Goal: Task Accomplishment & Management: Manage account settings

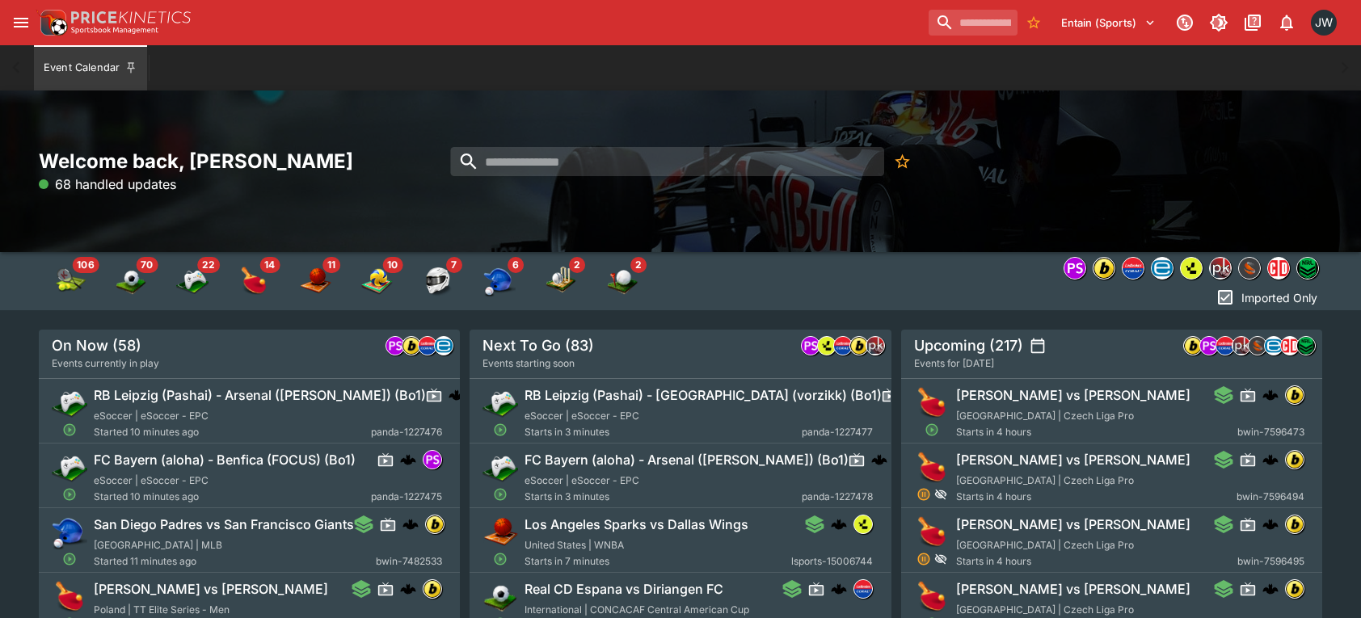
click at [1118, 36] on div "Entain (Sports) 1 JW" at bounding box center [1131, 23] width 419 height 36
click at [1118, 33] on button "Entain (Sports)" at bounding box center [1108, 23] width 114 height 26
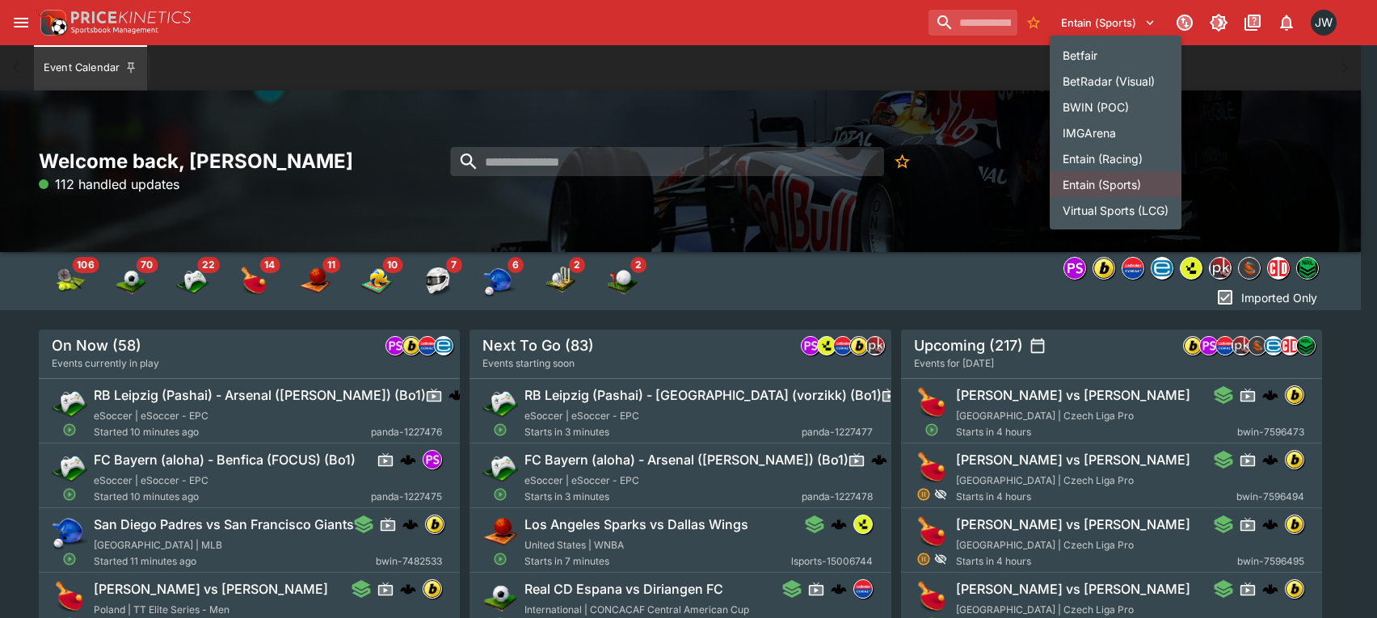
click at [1096, 147] on li "Entain (Racing)" at bounding box center [1116, 158] width 132 height 26
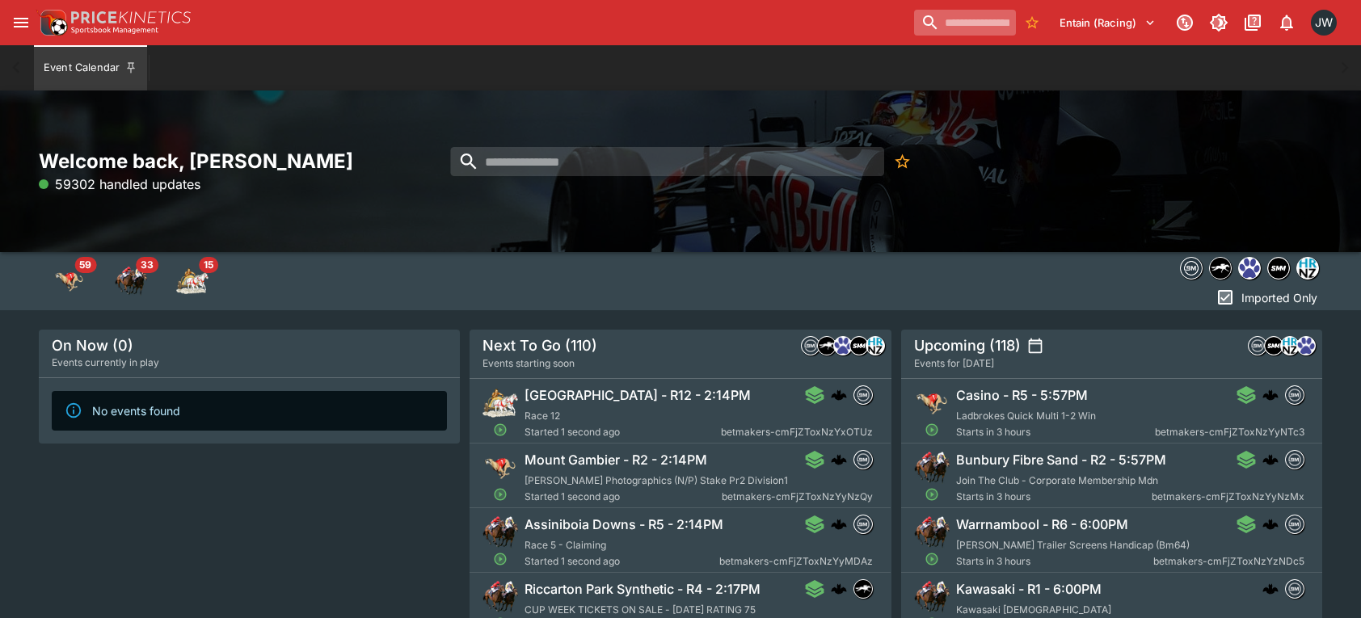
click at [937, 23] on input "search" at bounding box center [965, 23] width 102 height 26
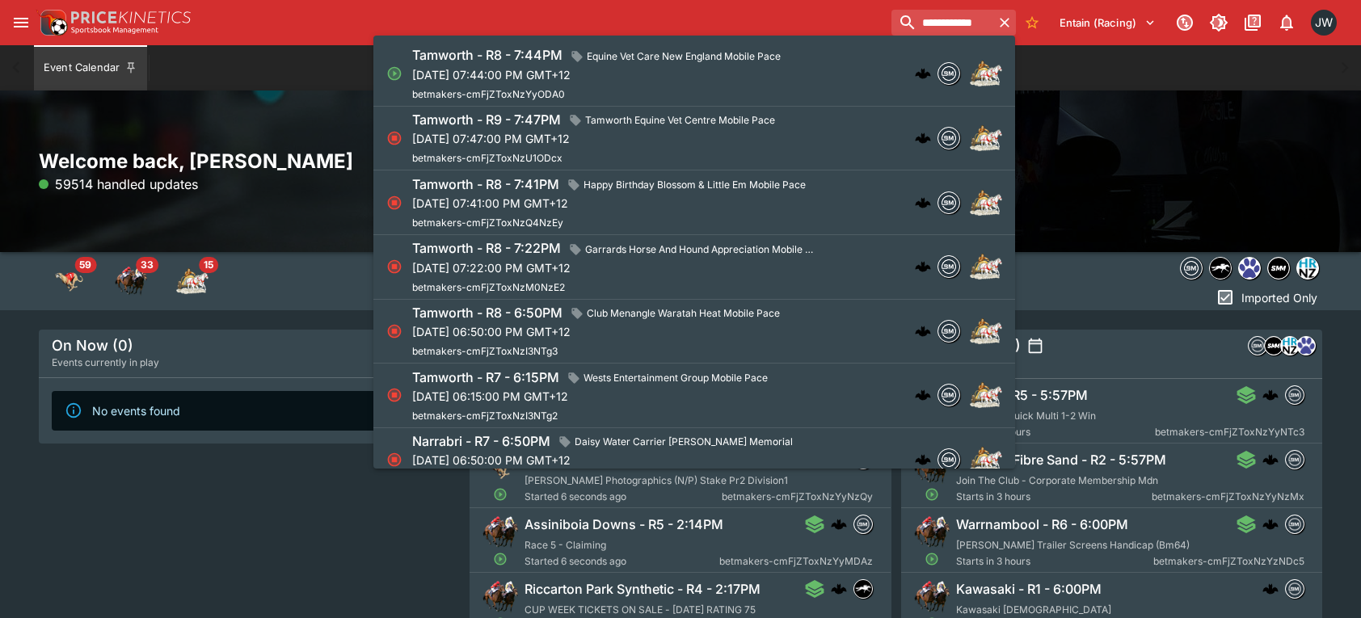
type input "**********"
click at [787, 85] on div "Tamworth - R8 - 7:44PM Equine Vet Care New England Mobile Pace [DATE] 07:44:00 …" at bounding box center [599, 73] width 375 height 57
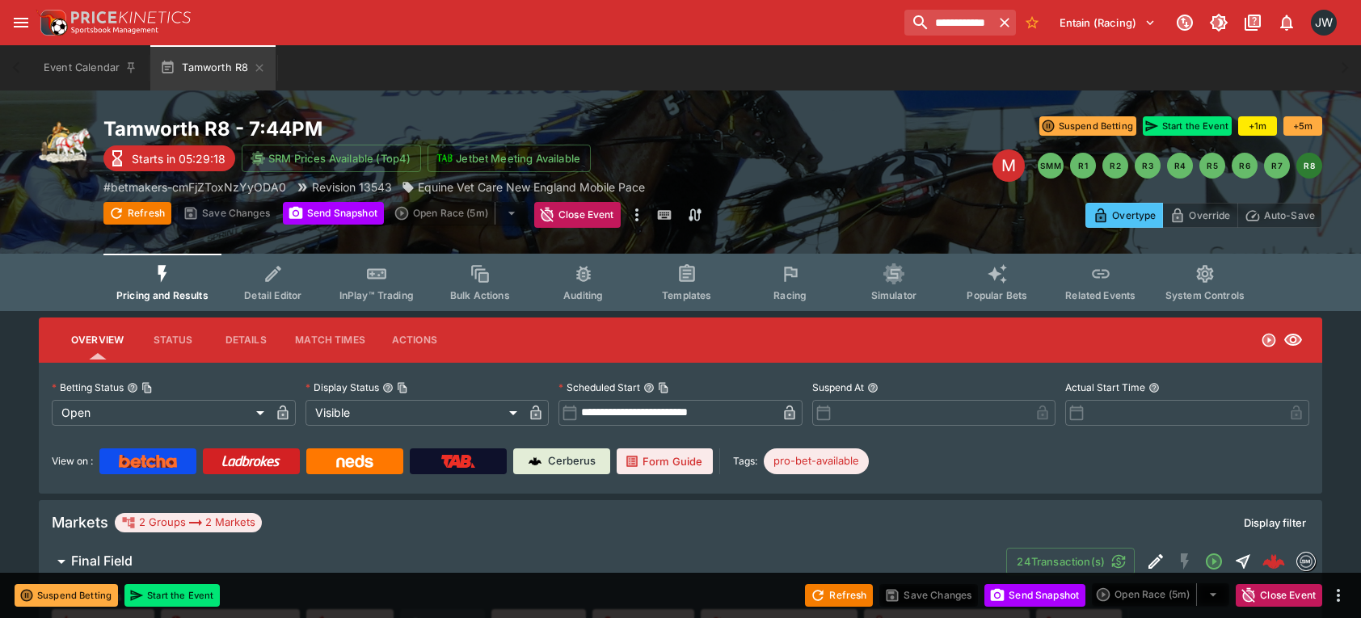
click at [284, 282] on icon "Event type filters" at bounding box center [273, 273] width 21 height 21
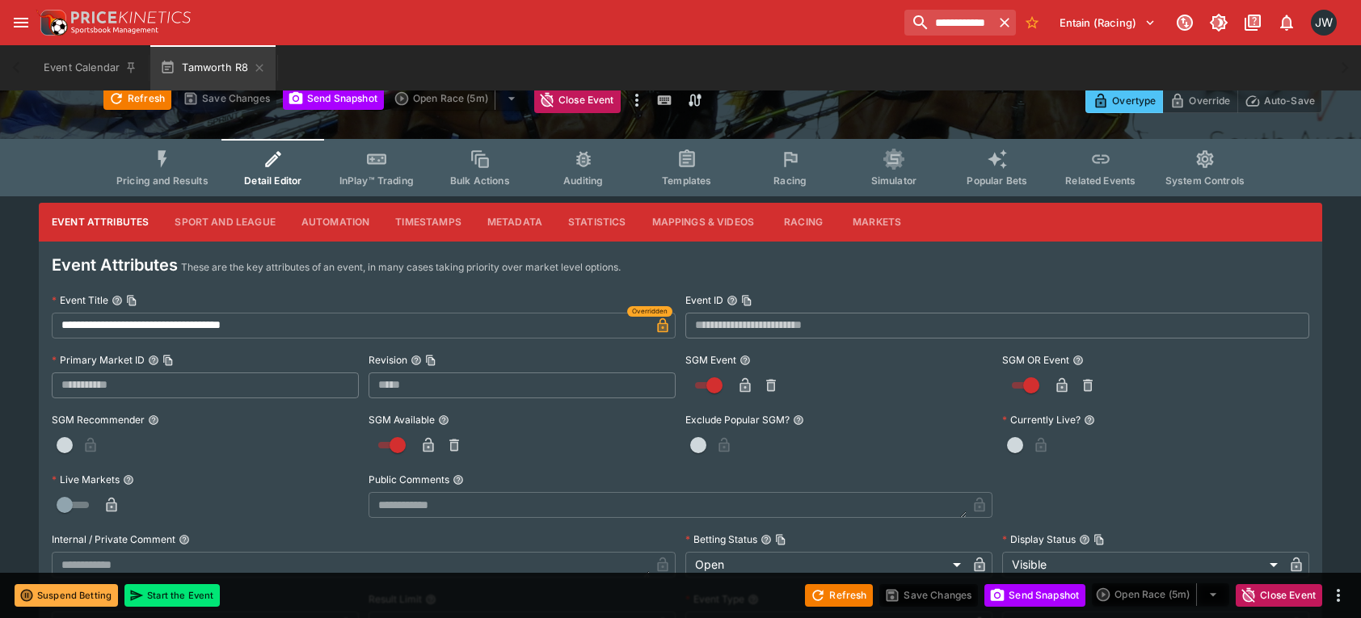
scroll to position [115, 0]
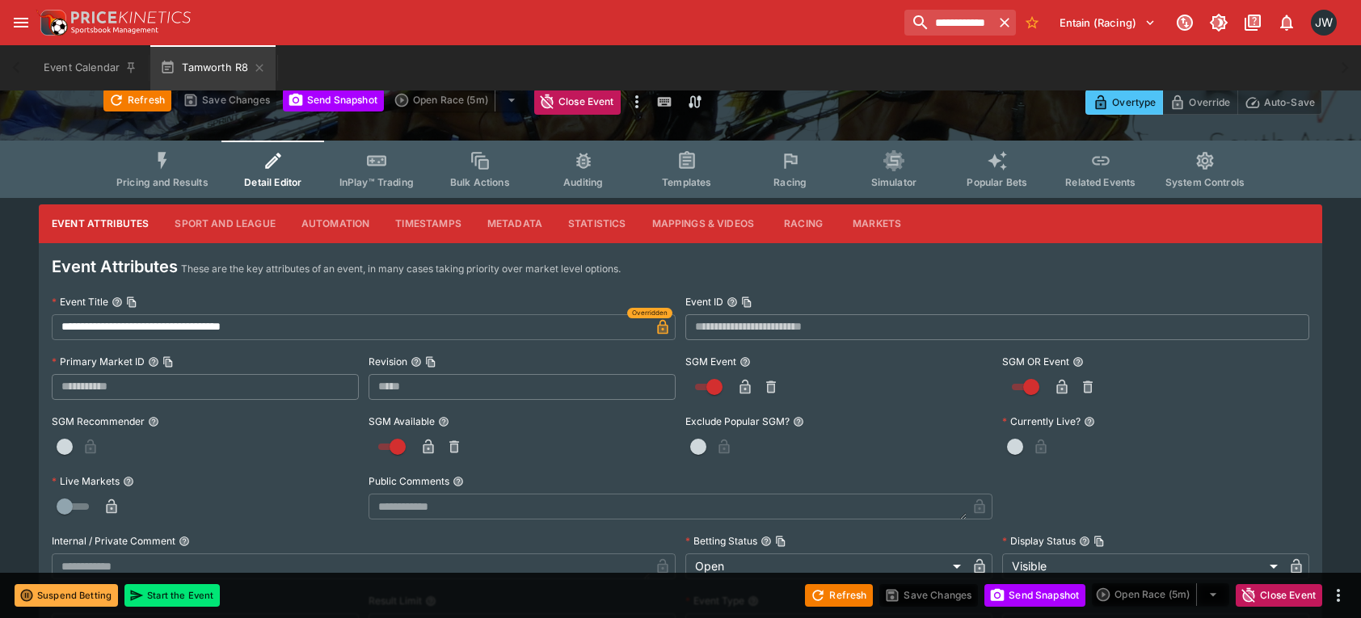
click at [860, 218] on button "Markets" at bounding box center [876, 223] width 74 height 39
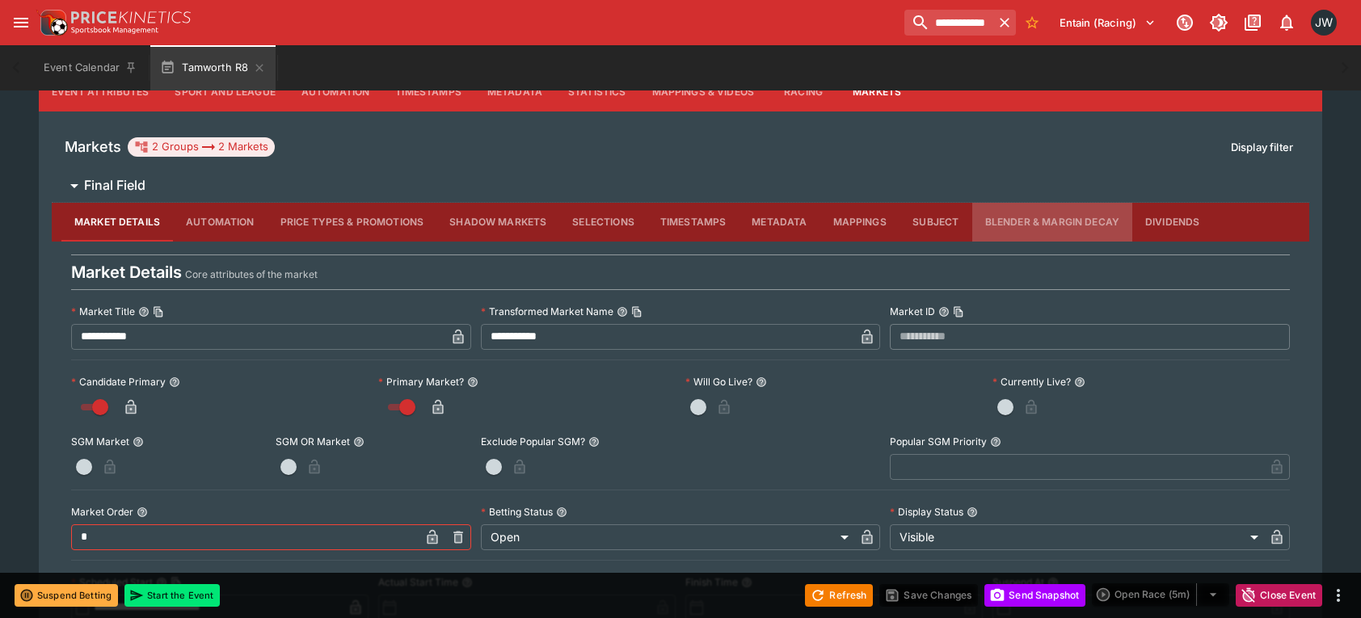
click at [1054, 224] on button "Blender & Margin Decay" at bounding box center [1052, 222] width 160 height 39
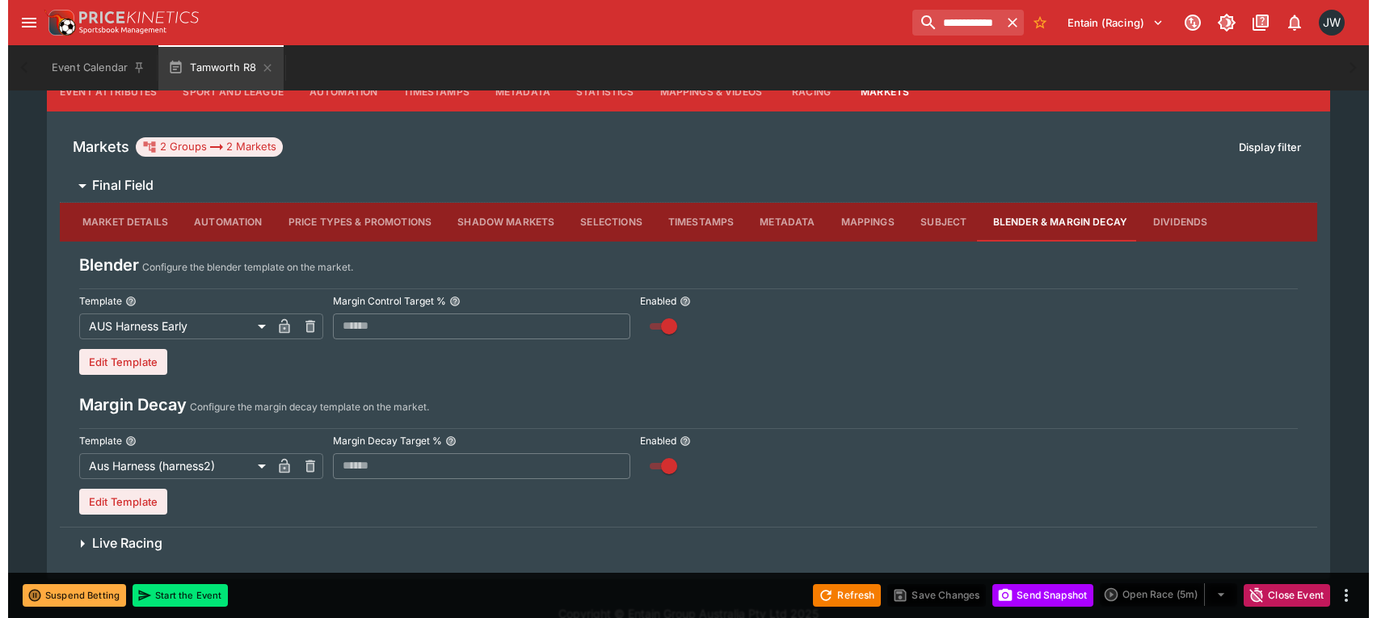
scroll to position [269, 0]
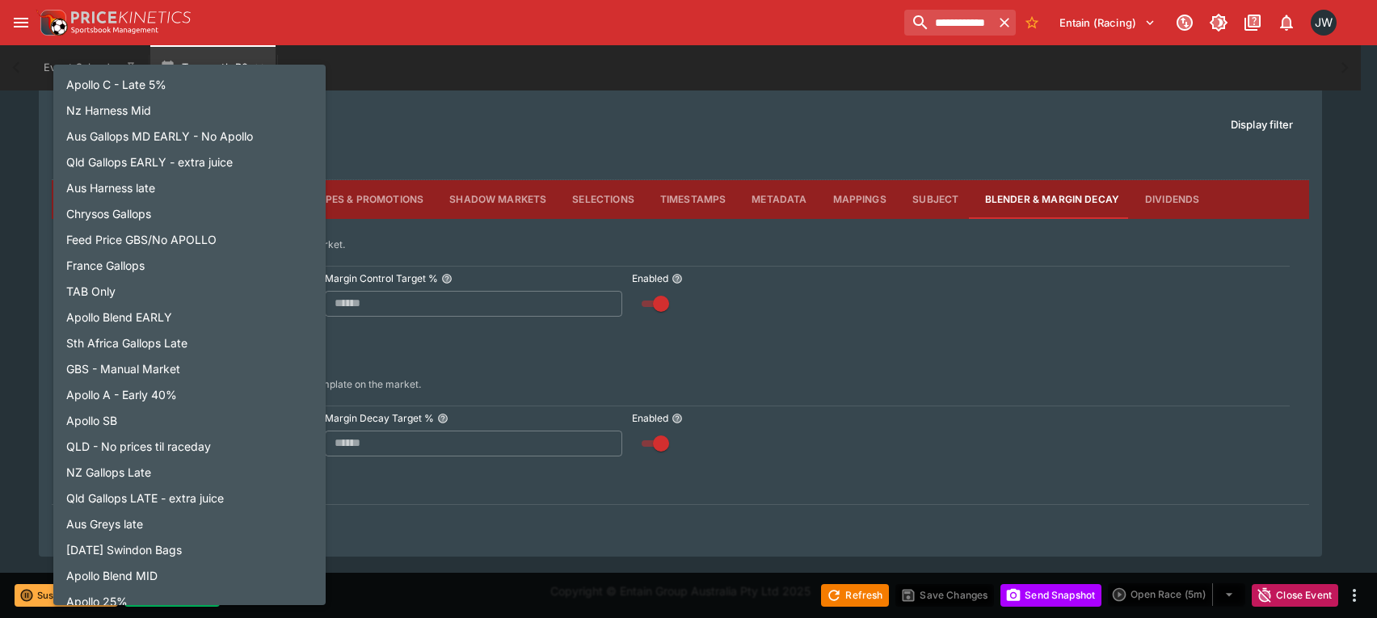
click at [234, 309] on body "**********" at bounding box center [688, 175] width 1377 height 888
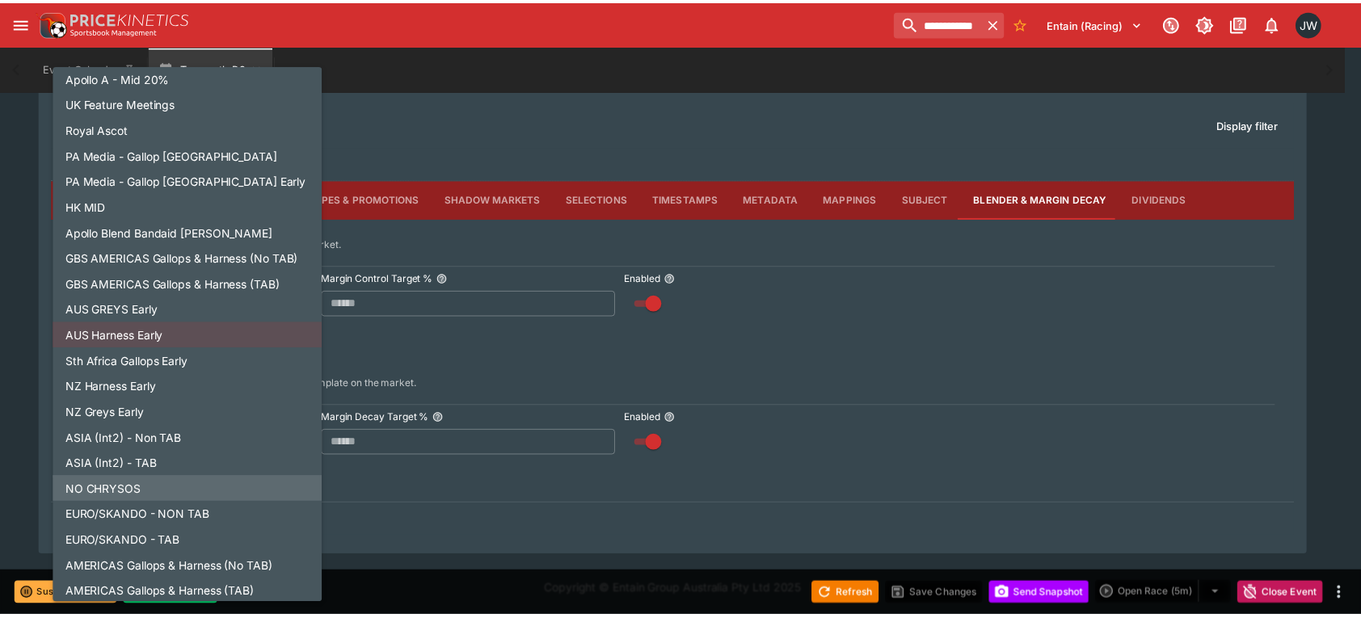
scroll to position [938, 0]
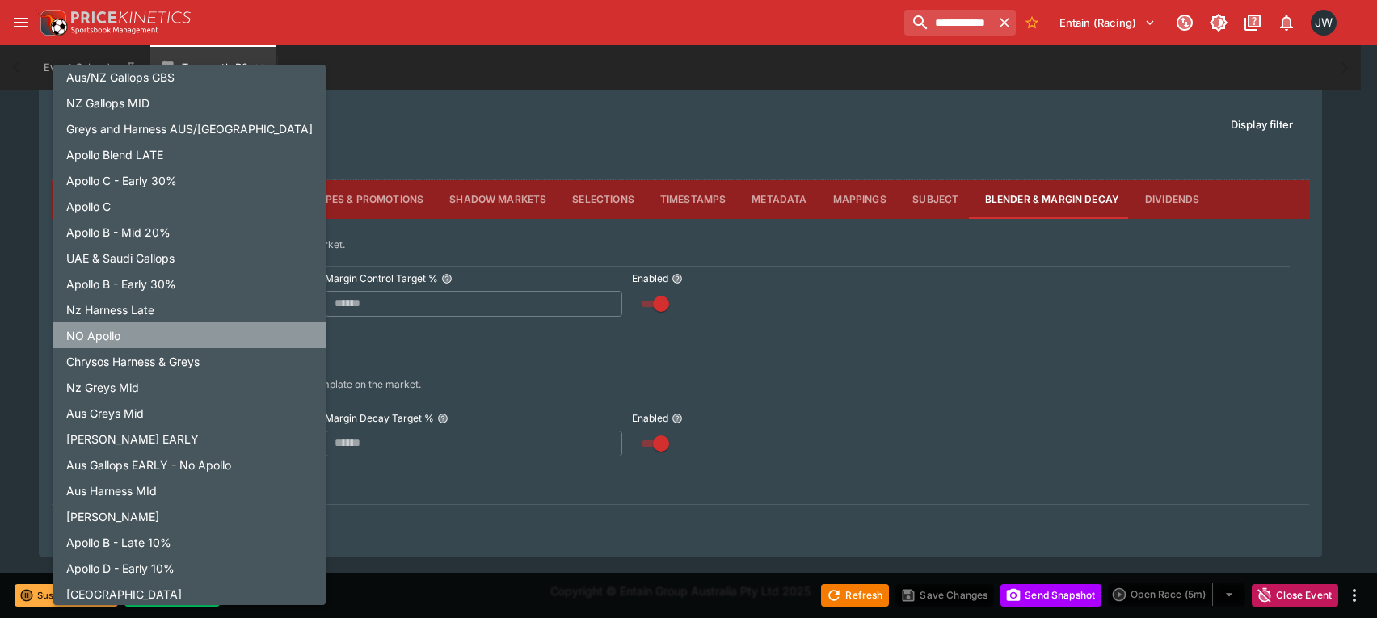
click at [237, 323] on li "NO Apollo" at bounding box center [189, 335] width 272 height 26
type input "**********"
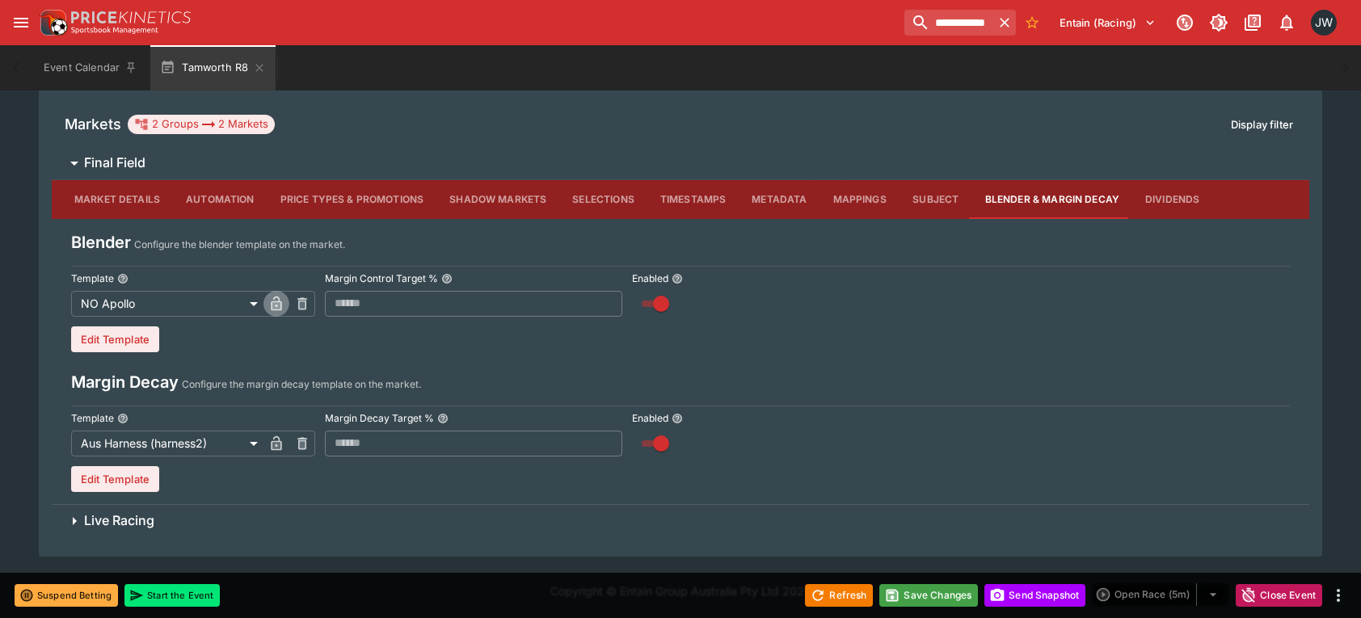
click at [276, 299] on icon "button" at bounding box center [276, 304] width 16 height 16
click at [954, 605] on button "Save Changes" at bounding box center [928, 595] width 99 height 23
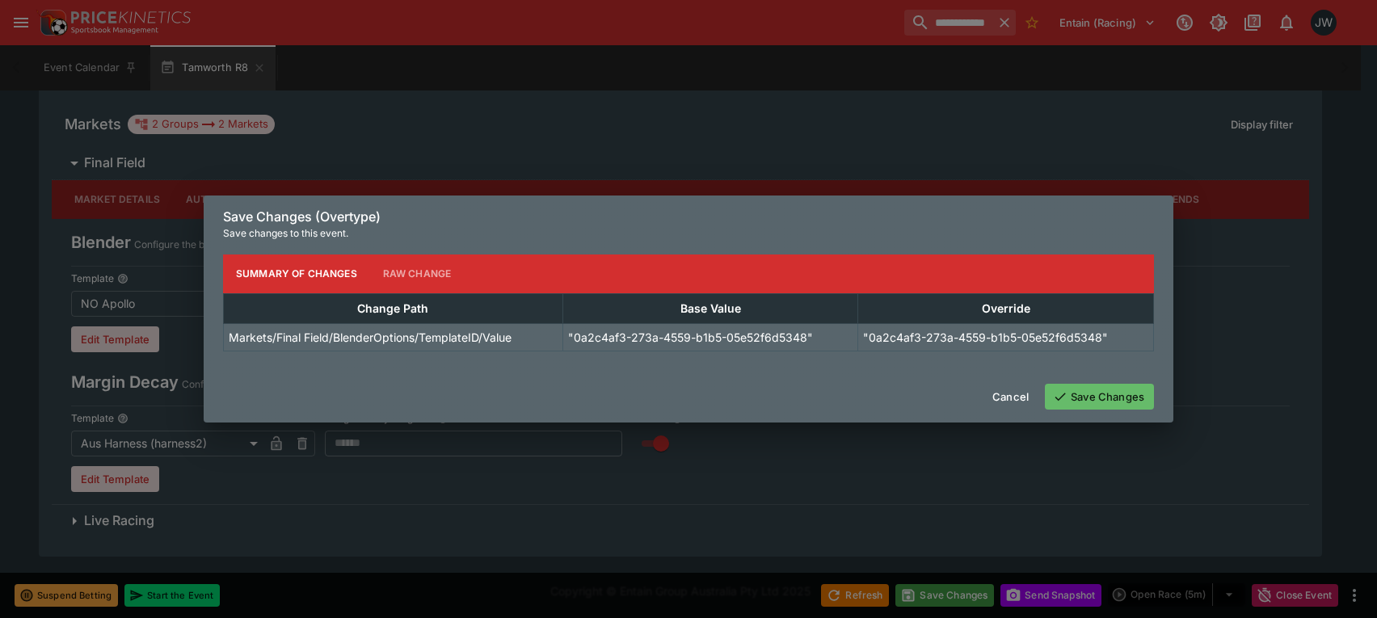
click at [1104, 392] on button "Save Changes" at bounding box center [1099, 397] width 109 height 26
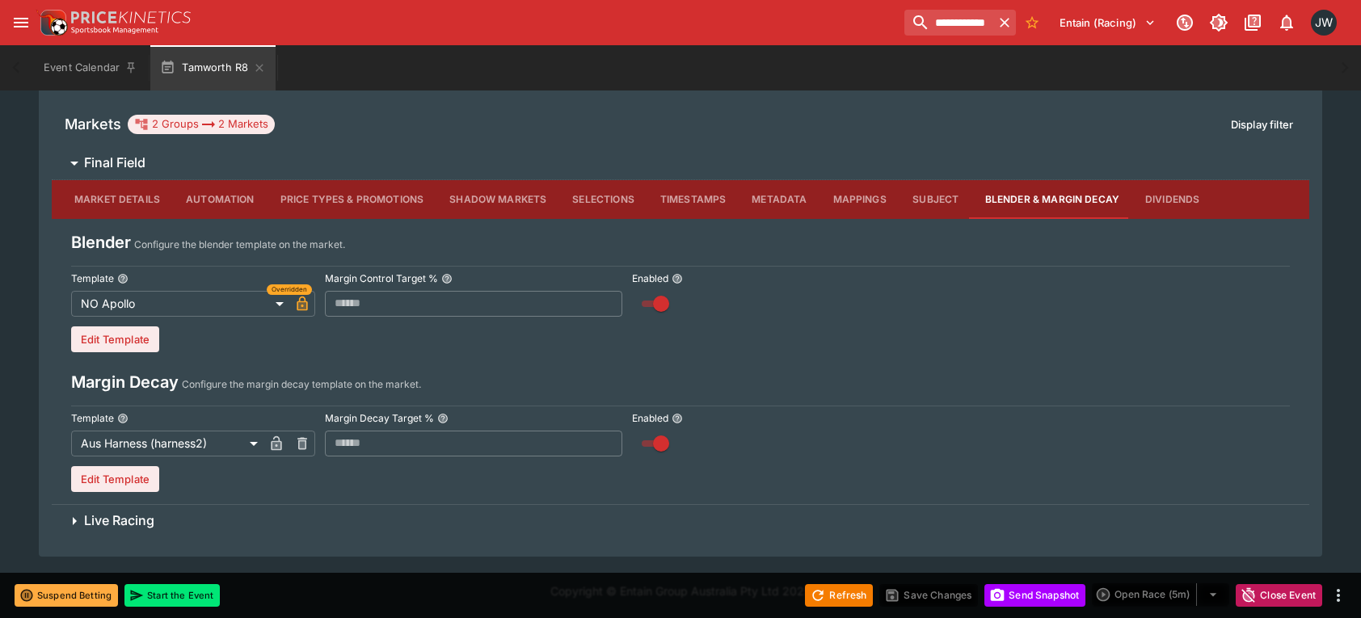
scroll to position [267, 0]
